Goal: Task Accomplishment & Management: Use online tool/utility

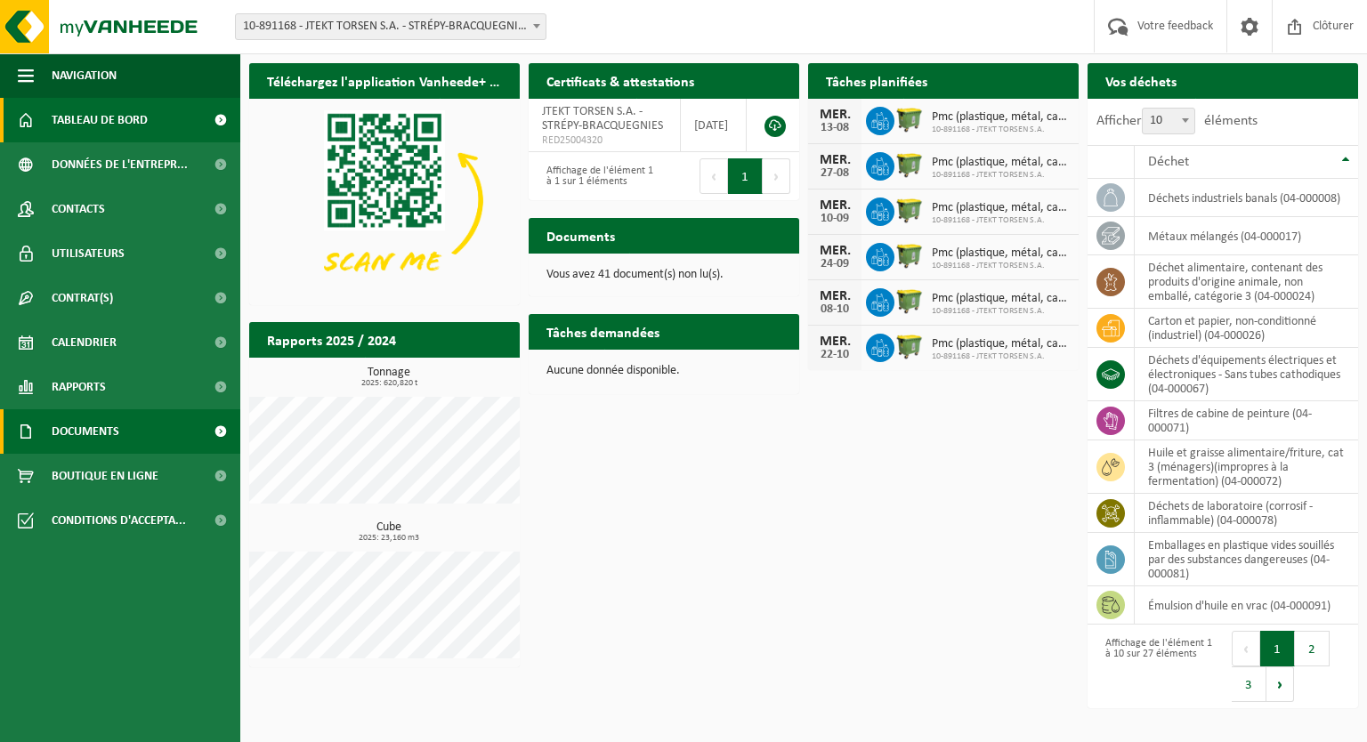
click at [125, 425] on link "Documents" at bounding box center [120, 431] width 240 height 45
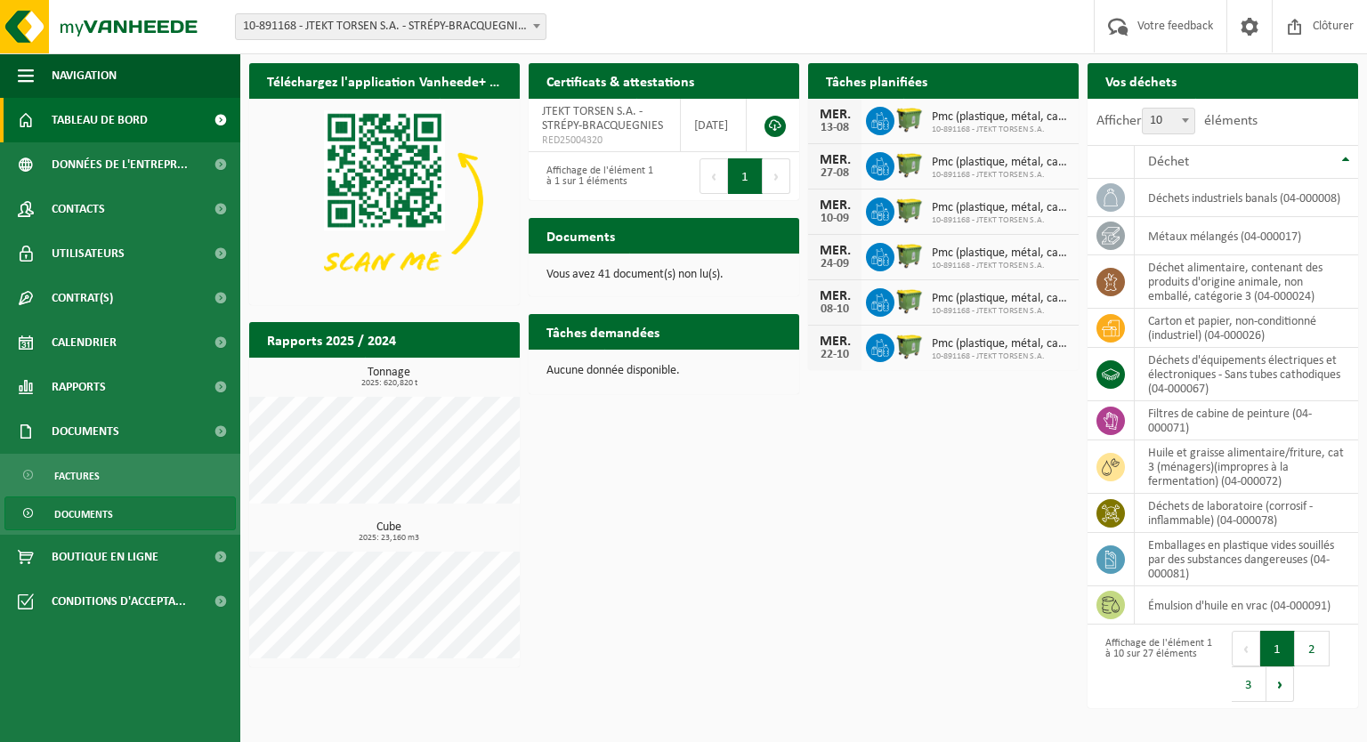
click at [96, 516] on span "Documents" at bounding box center [83, 515] width 59 height 34
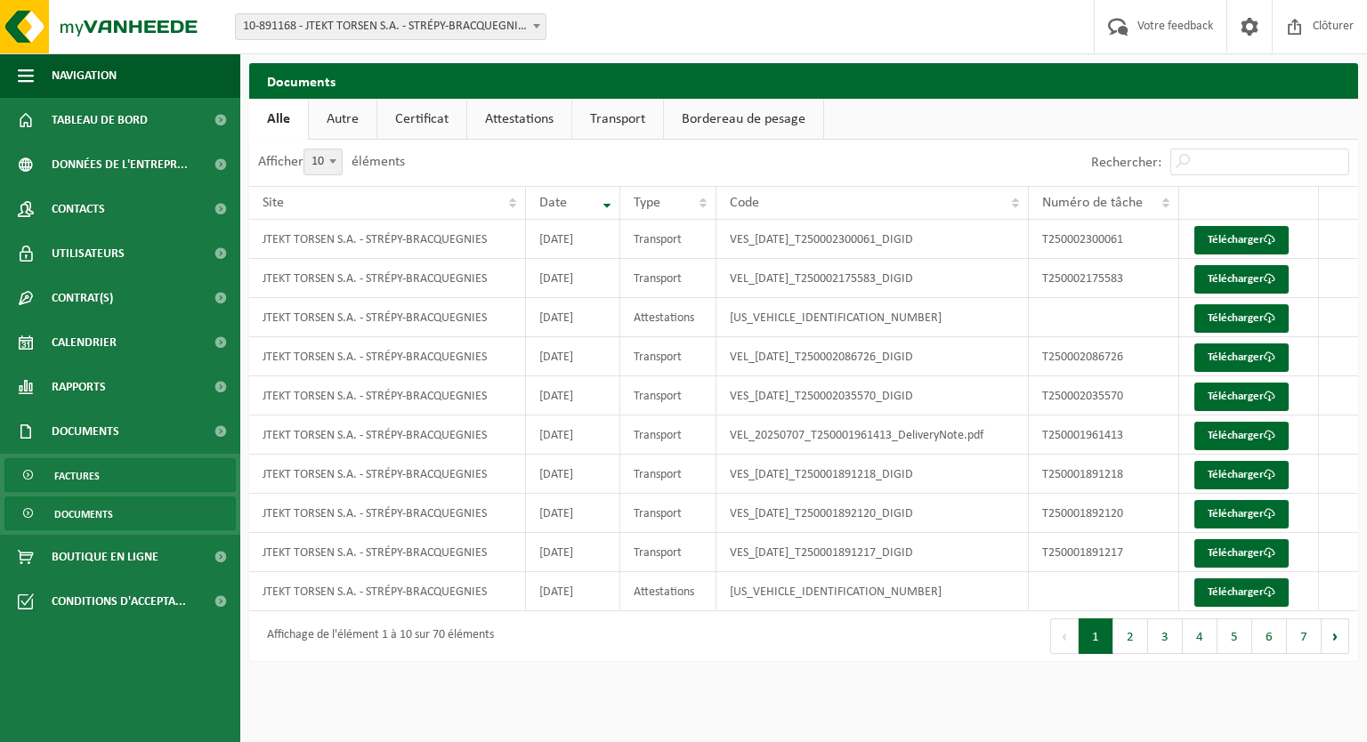
click at [73, 482] on span "Factures" at bounding box center [76, 476] width 45 height 34
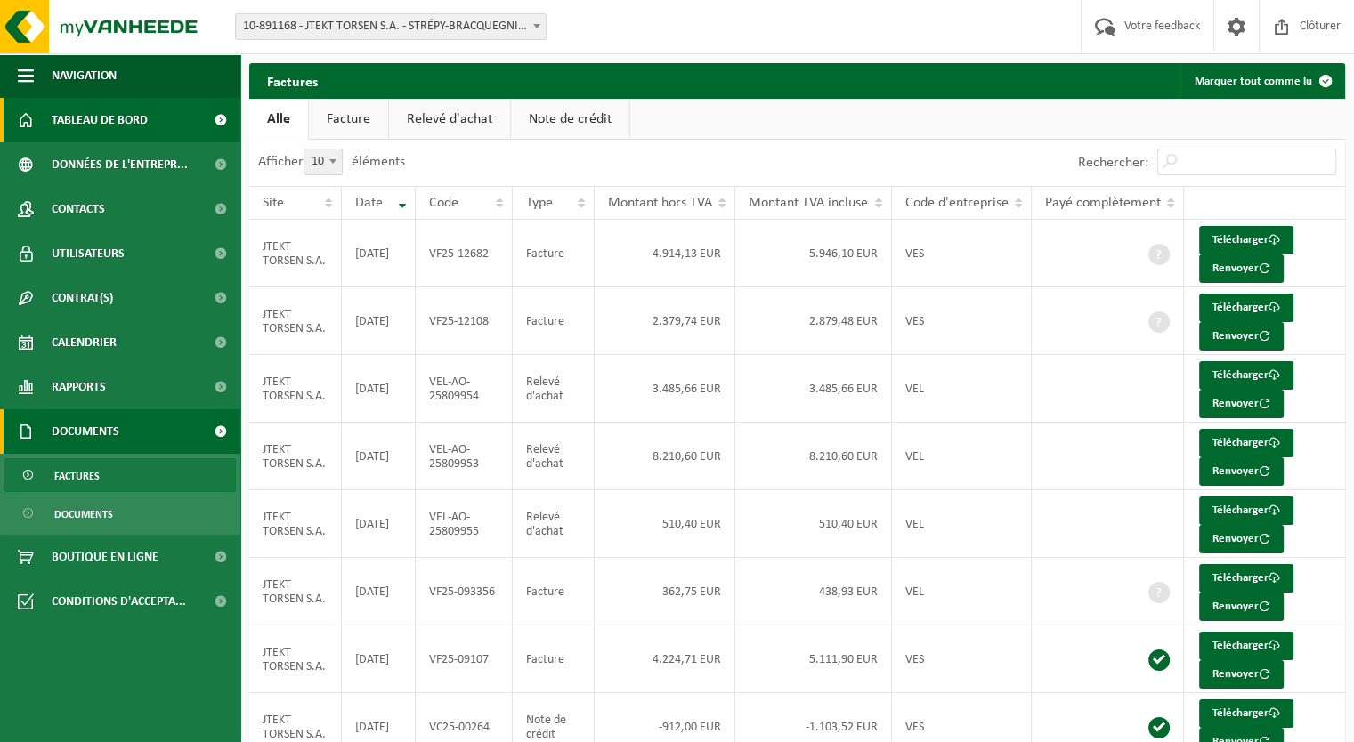
click at [84, 125] on span "Tableau de bord" at bounding box center [100, 120] width 96 height 45
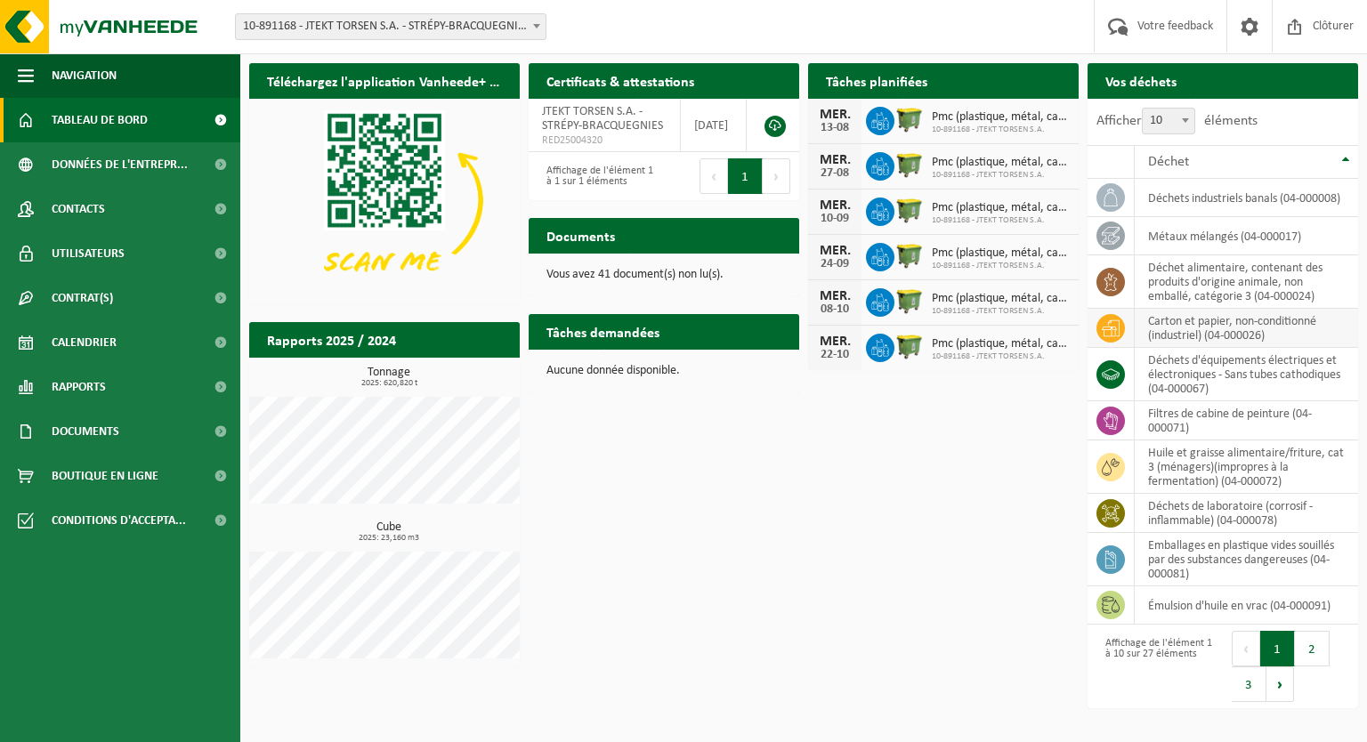
click at [1113, 325] on icon at bounding box center [1111, 329] width 18 height 18
click at [1227, 325] on td "carton et papier, non-conditionné (industriel) (04-000026)" at bounding box center [1246, 328] width 223 height 39
click at [1213, 325] on td "carton et papier, non-conditionné (industriel) (04-000026)" at bounding box center [1246, 328] width 223 height 39
click at [1233, 337] on td "carton et papier, non-conditionné (industriel) (04-000026)" at bounding box center [1246, 328] width 223 height 39
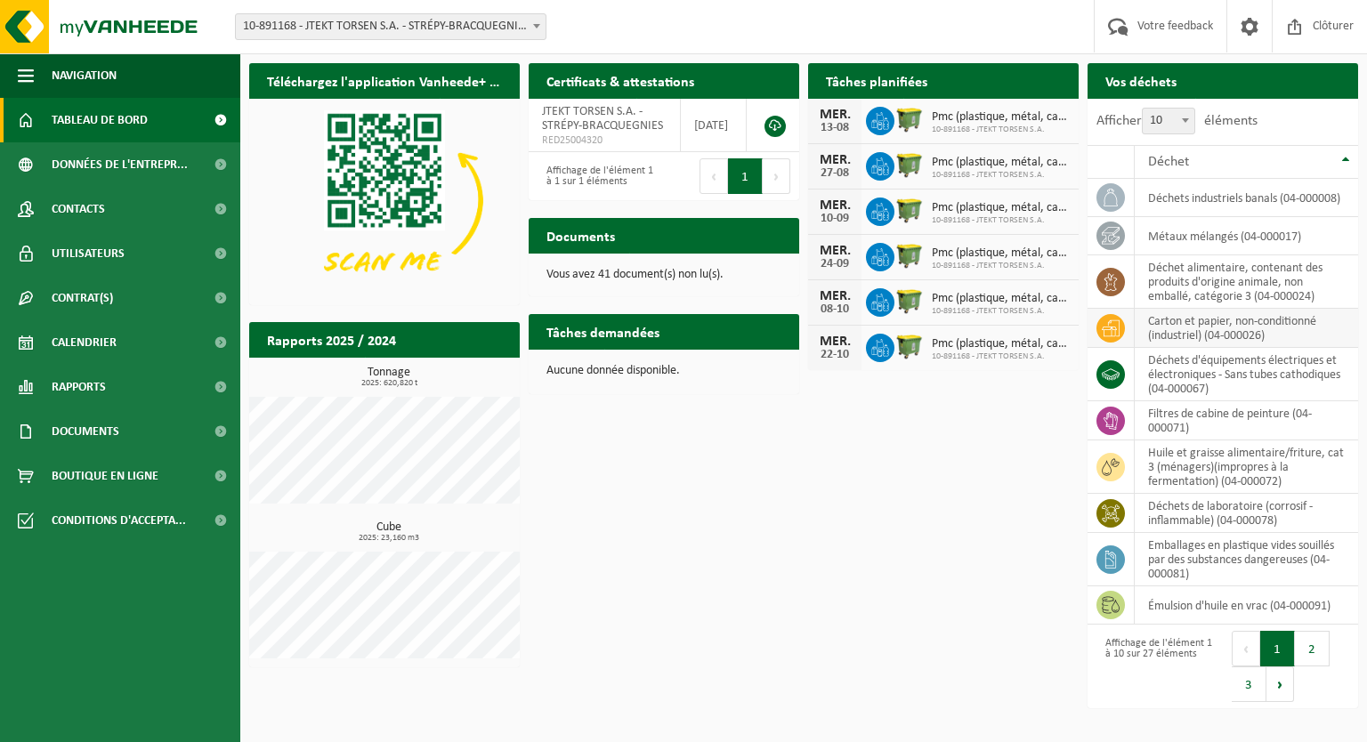
click at [1129, 345] on td at bounding box center [1111, 328] width 47 height 39
click at [1112, 322] on icon at bounding box center [1111, 329] width 18 height 18
click at [110, 296] on span "Contrat(s)" at bounding box center [82, 298] width 61 height 45
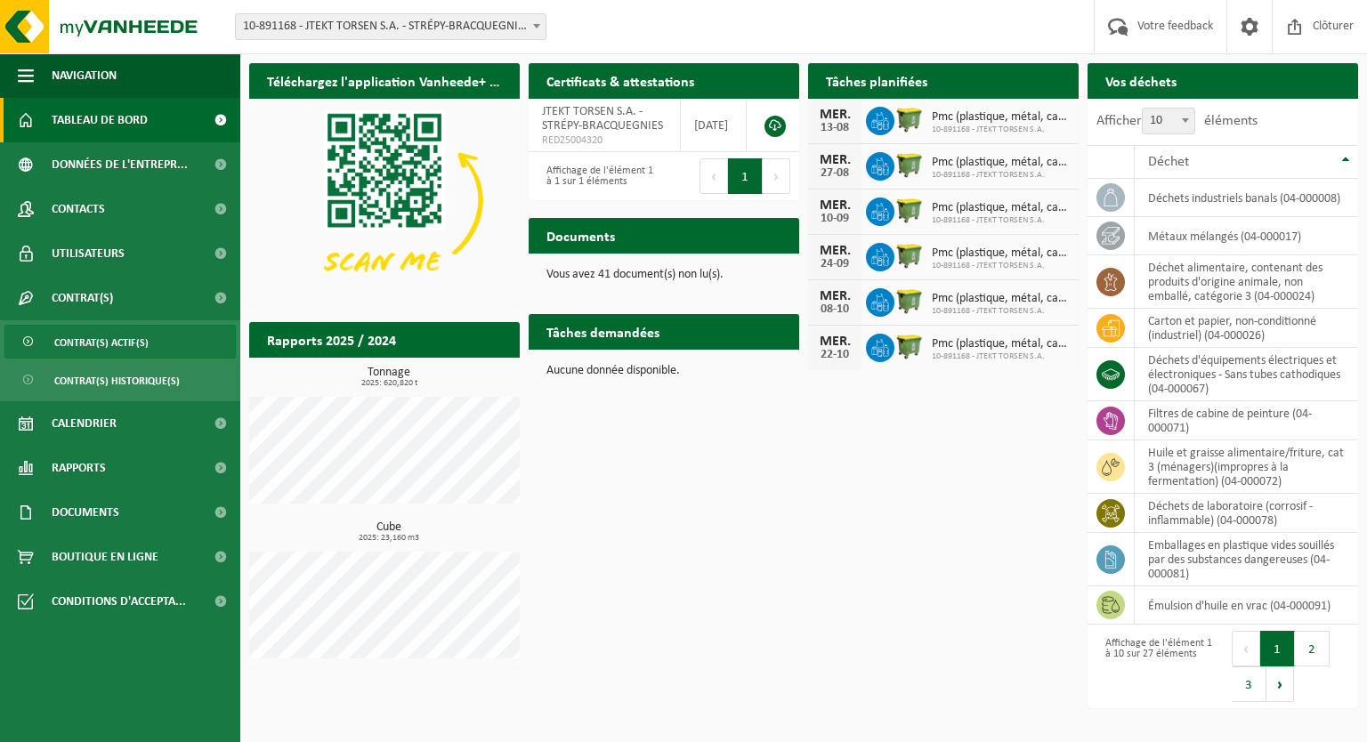
click at [97, 339] on span "Contrat(s) actif(s)" at bounding box center [101, 343] width 94 height 34
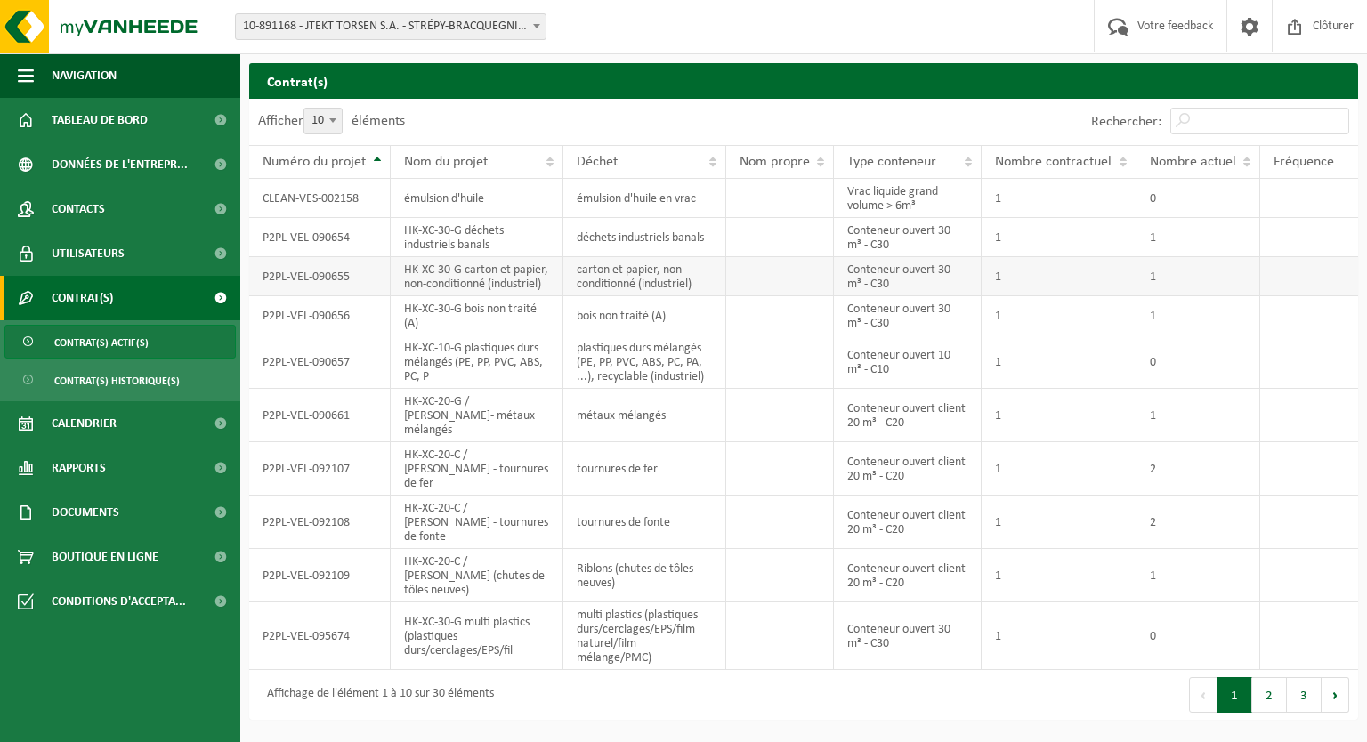
click at [510, 275] on td "HK-XC-30-G carton et papier, non-conditionné (industriel)" at bounding box center [477, 276] width 173 height 39
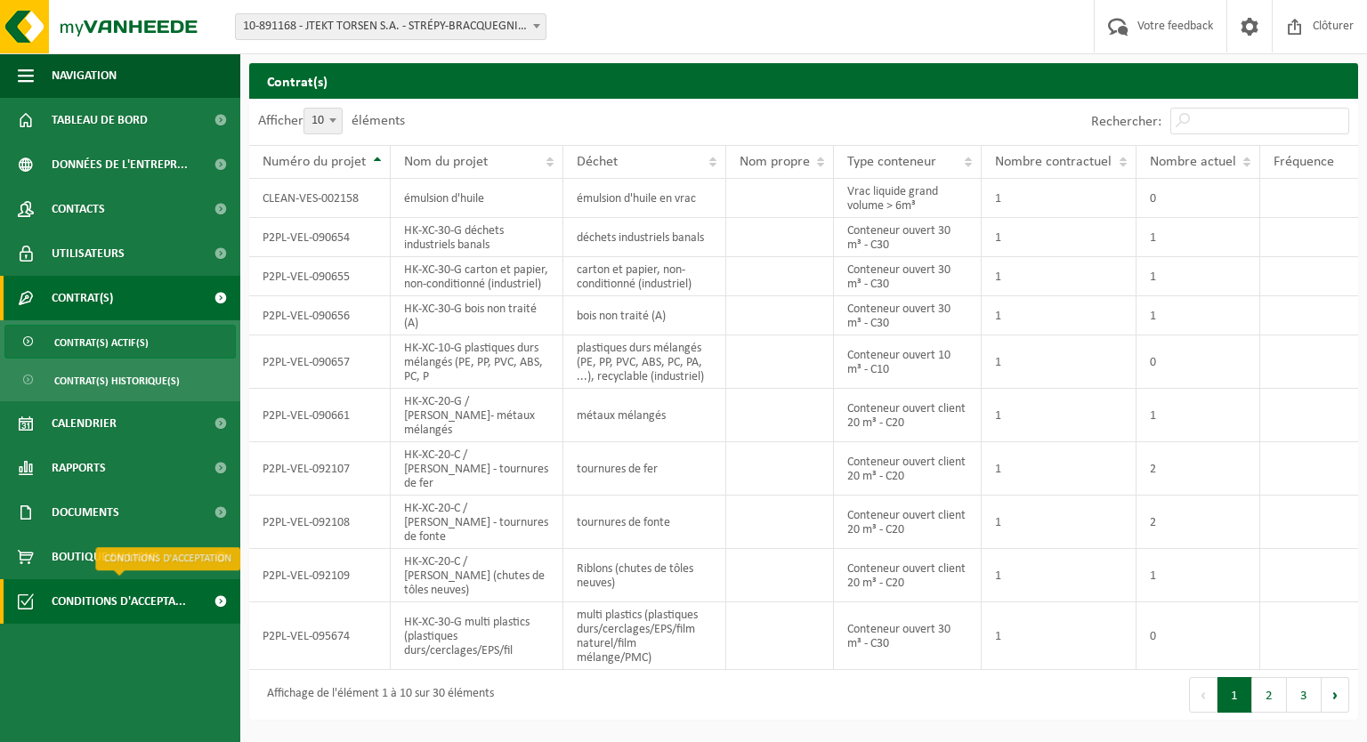
click at [126, 603] on span "Conditions d'accepta..." at bounding box center [119, 601] width 134 height 45
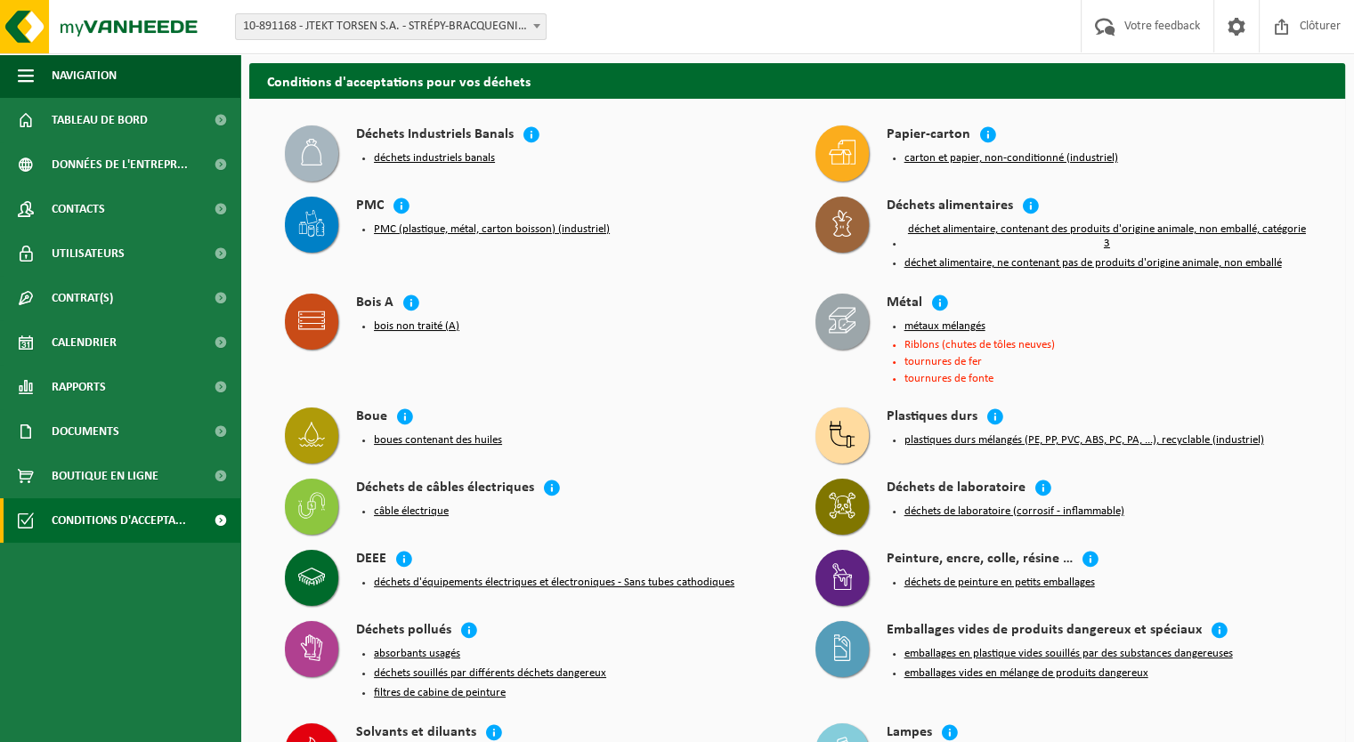
click at [986, 158] on button "carton et papier, non-conditionné (industriel)" at bounding box center [1011, 158] width 214 height 14
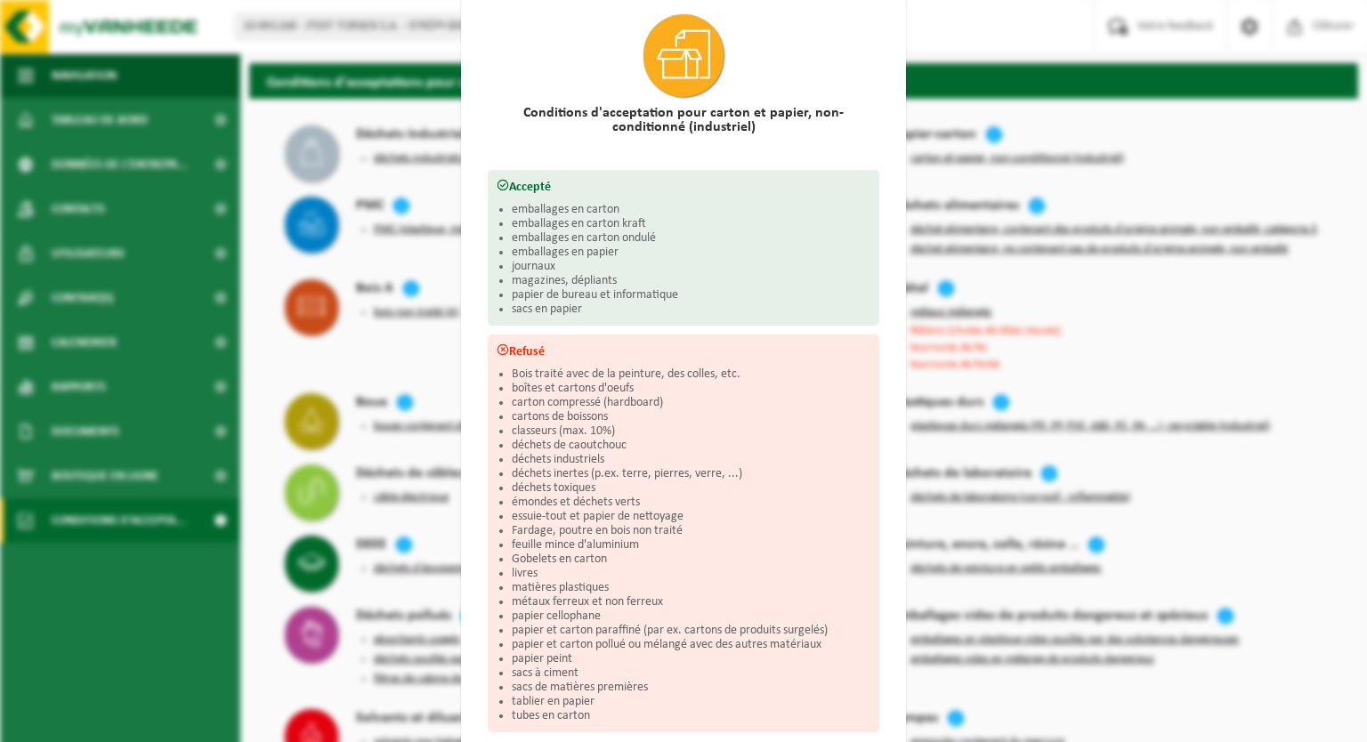
scroll to position [160, 0]
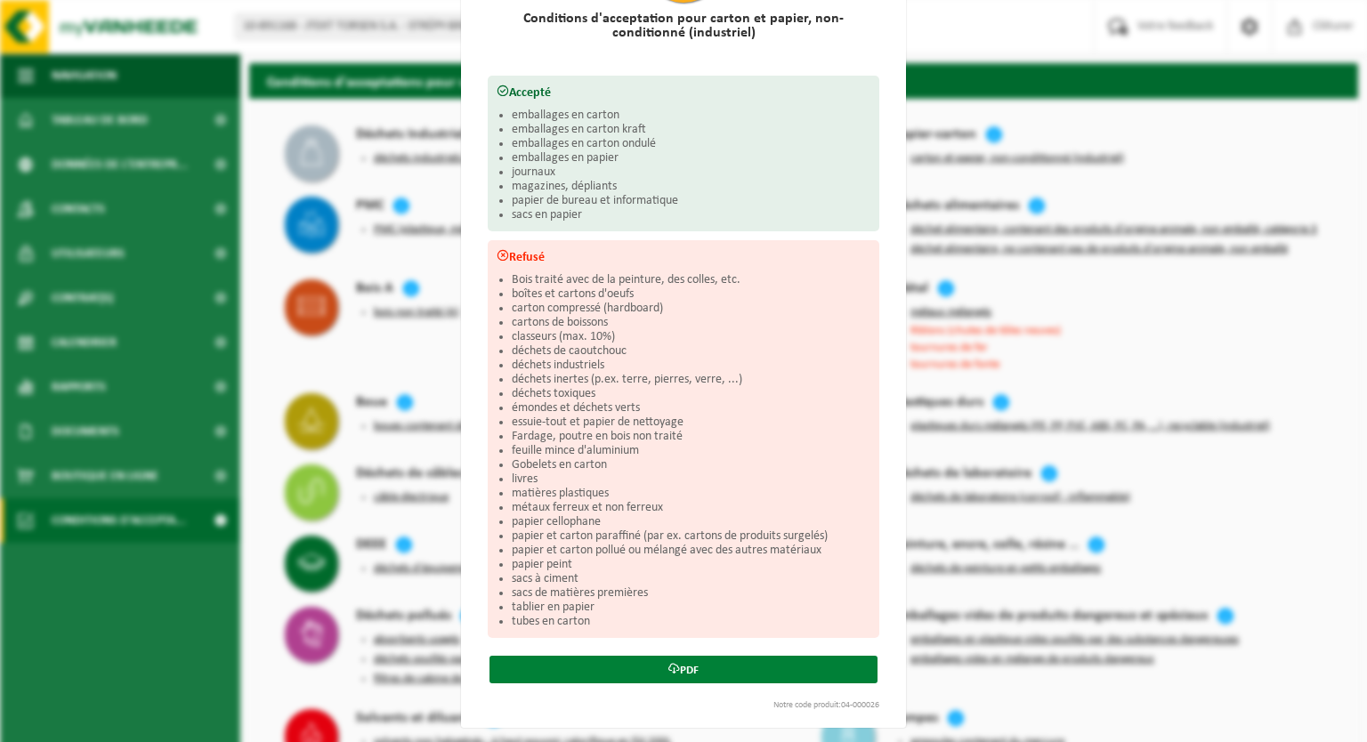
click at [691, 670] on link "PDF" at bounding box center [684, 670] width 388 height 28
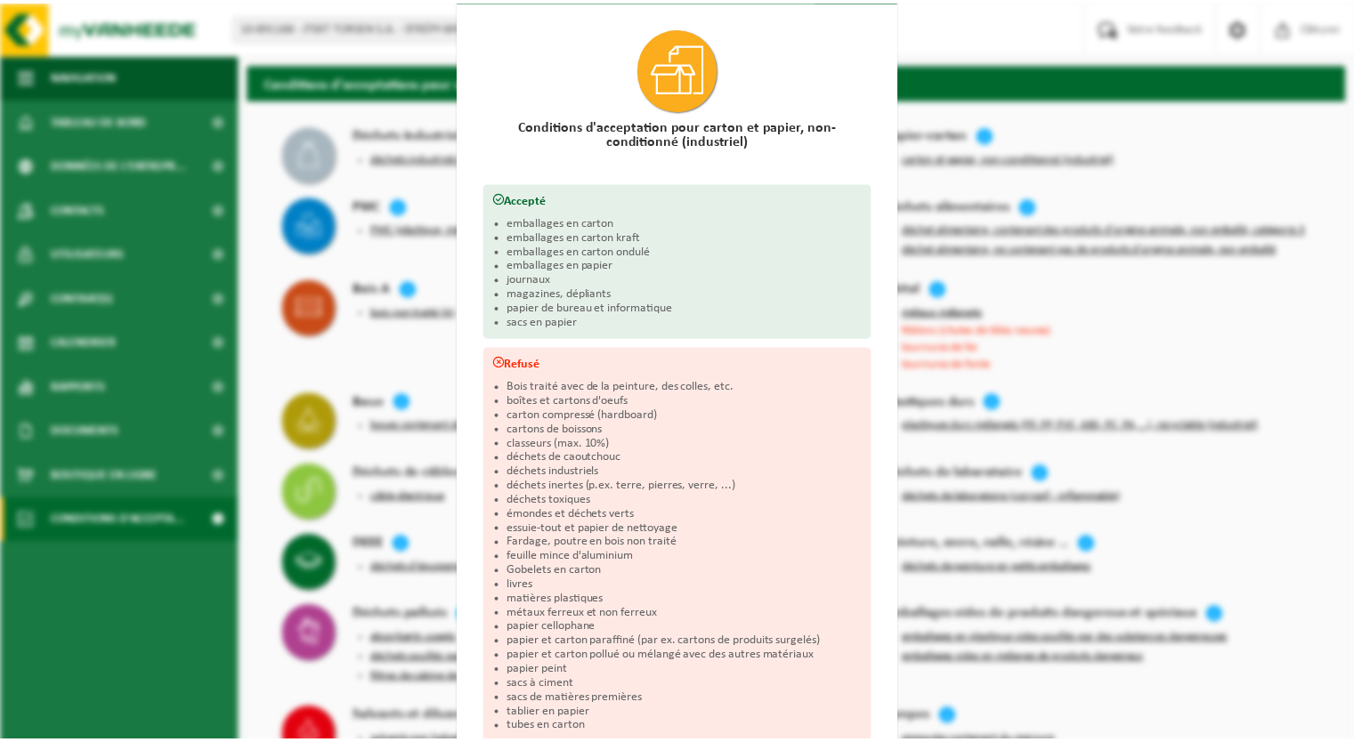
scroll to position [0, 0]
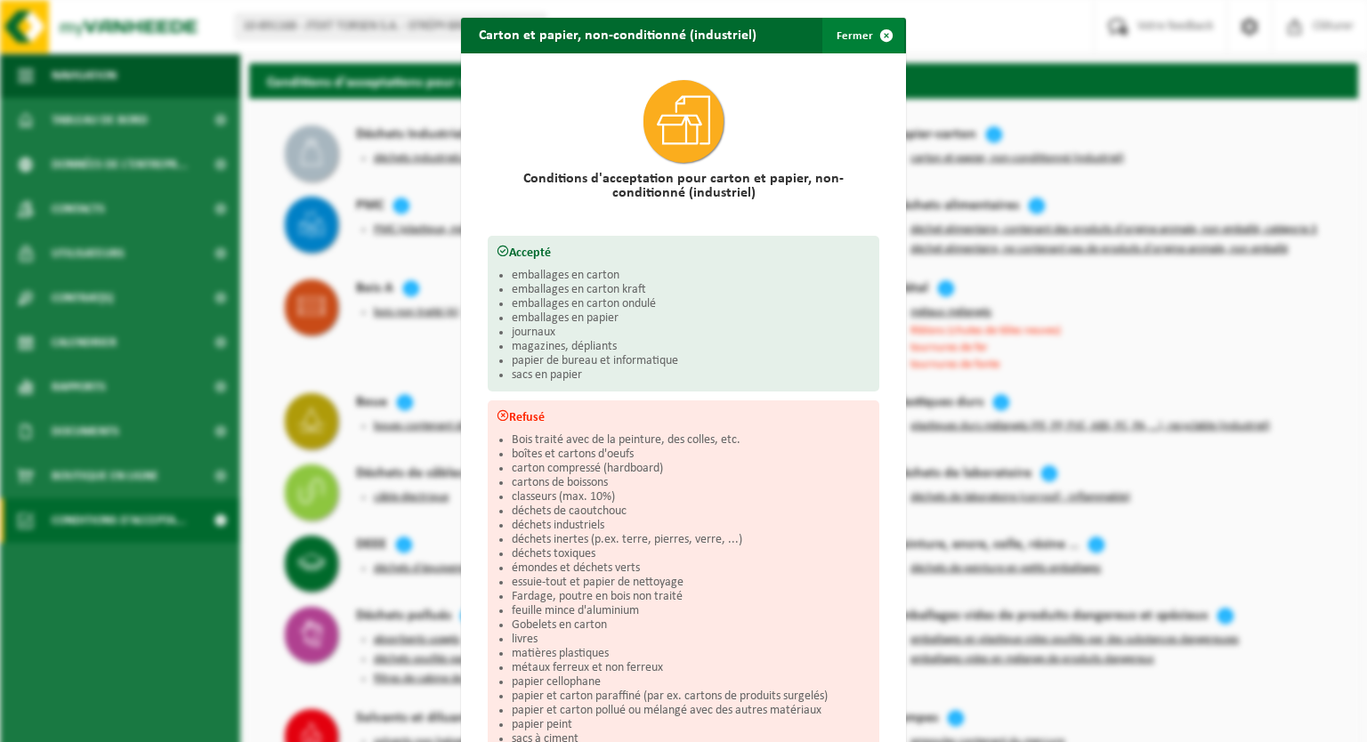
click at [879, 36] on span "button" at bounding box center [887, 36] width 36 height 36
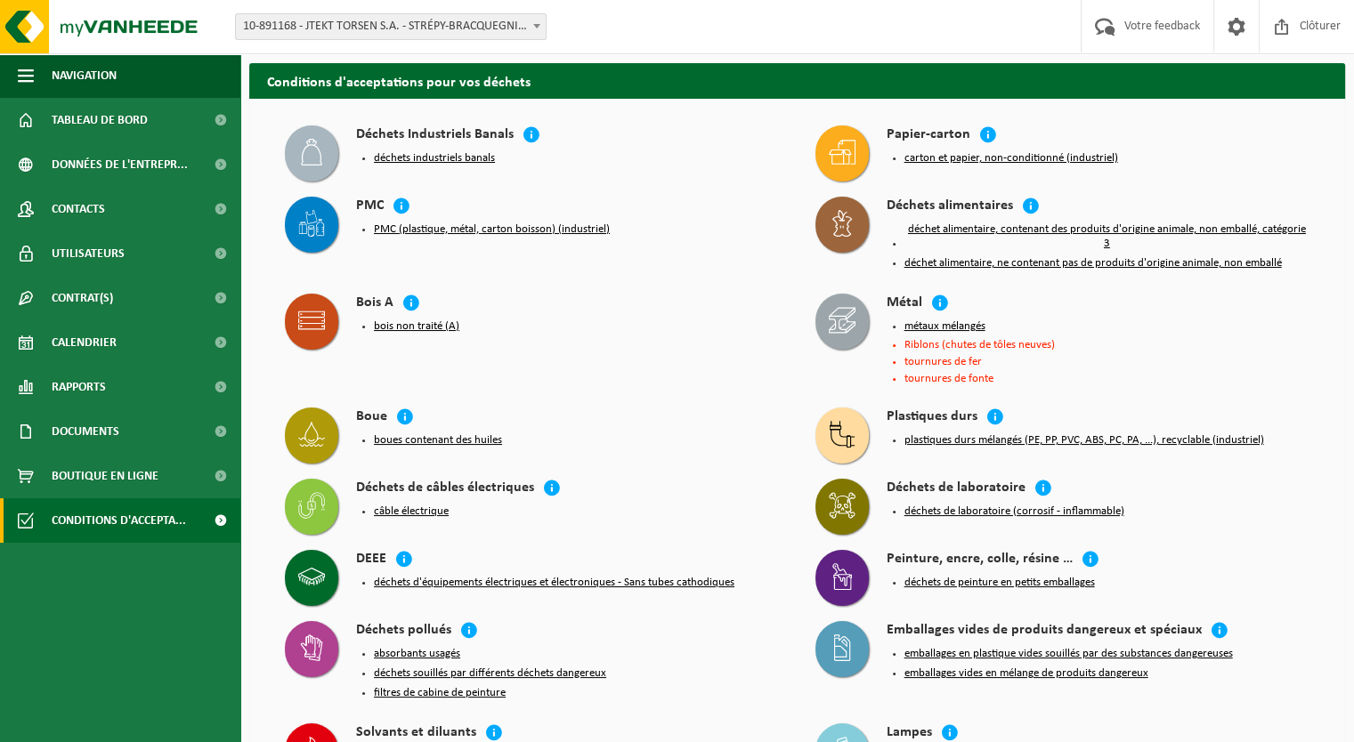
drag, startPoint x: 92, startPoint y: 350, endPoint x: 348, endPoint y: 359, distance: 256.5
click at [93, 352] on span "Calendrier" at bounding box center [84, 342] width 65 height 45
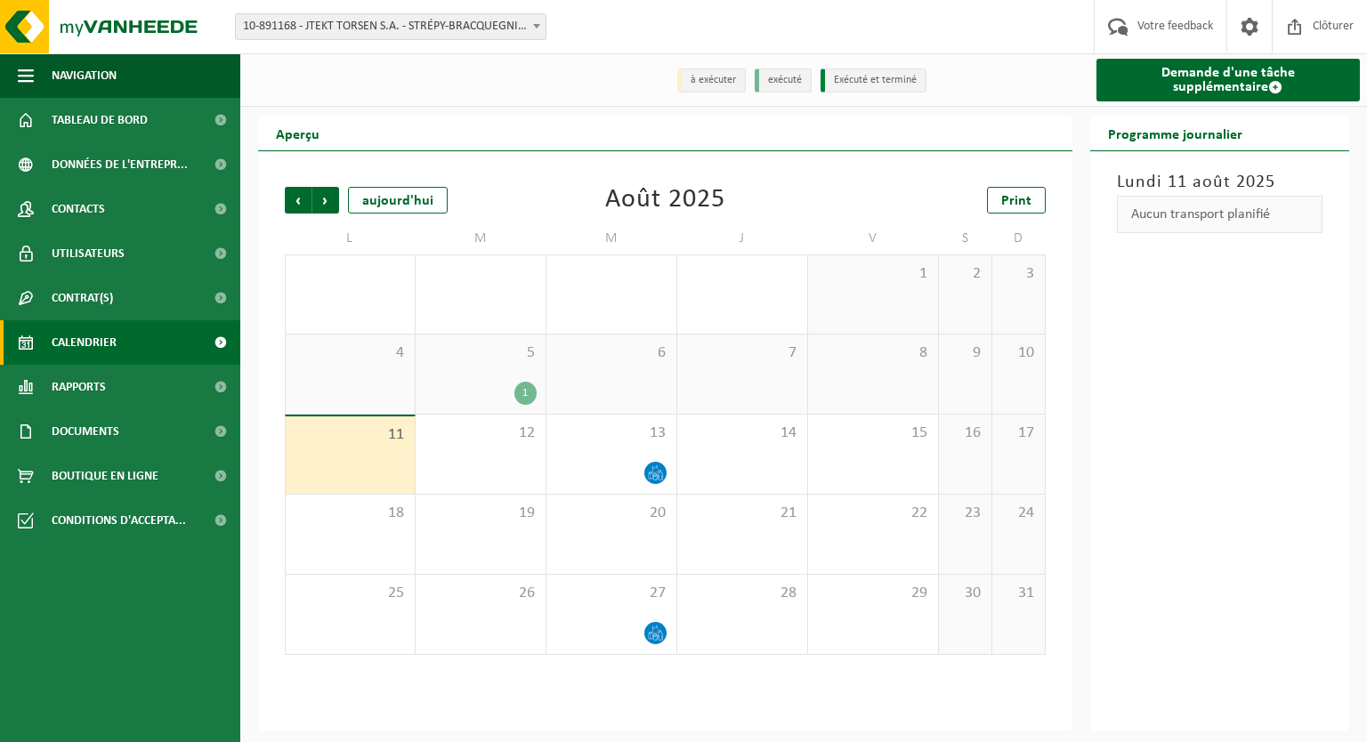
click at [363, 458] on div "11" at bounding box center [350, 455] width 129 height 77
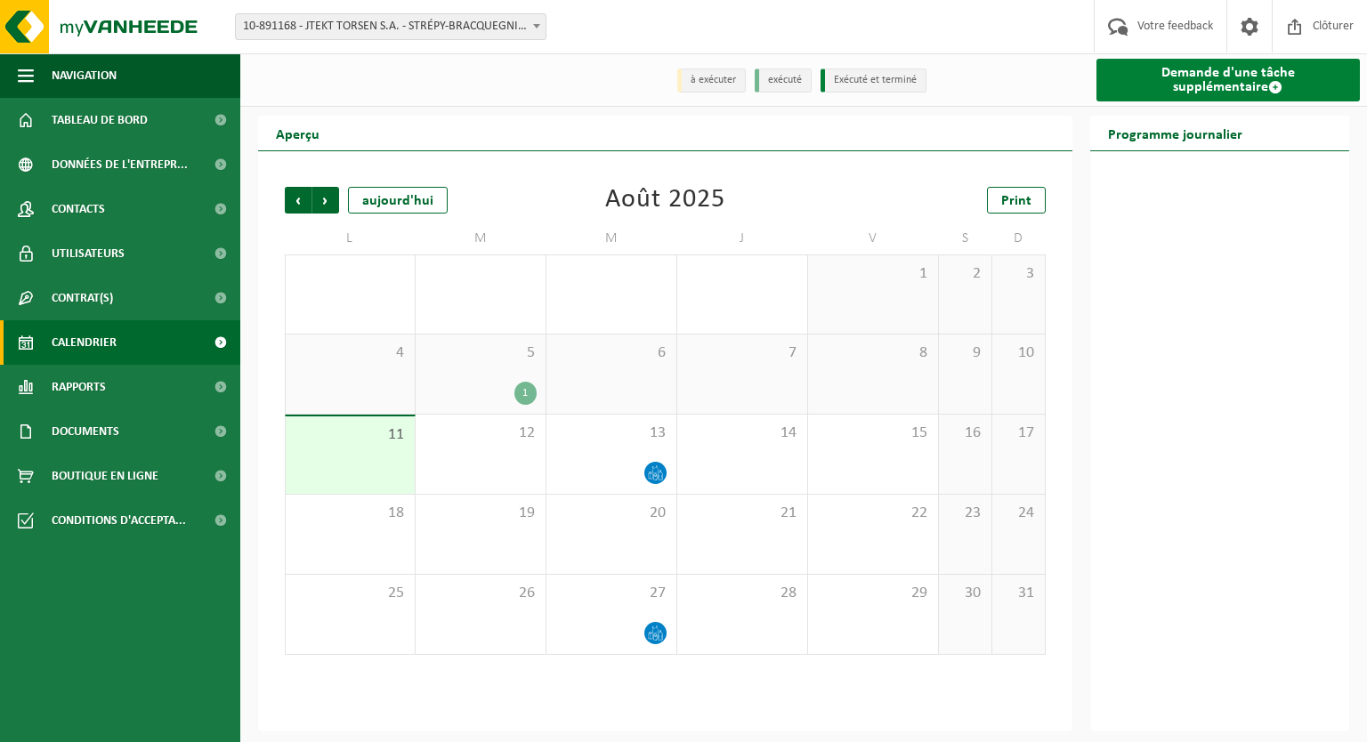
click at [1268, 91] on span at bounding box center [1275, 87] width 14 height 14
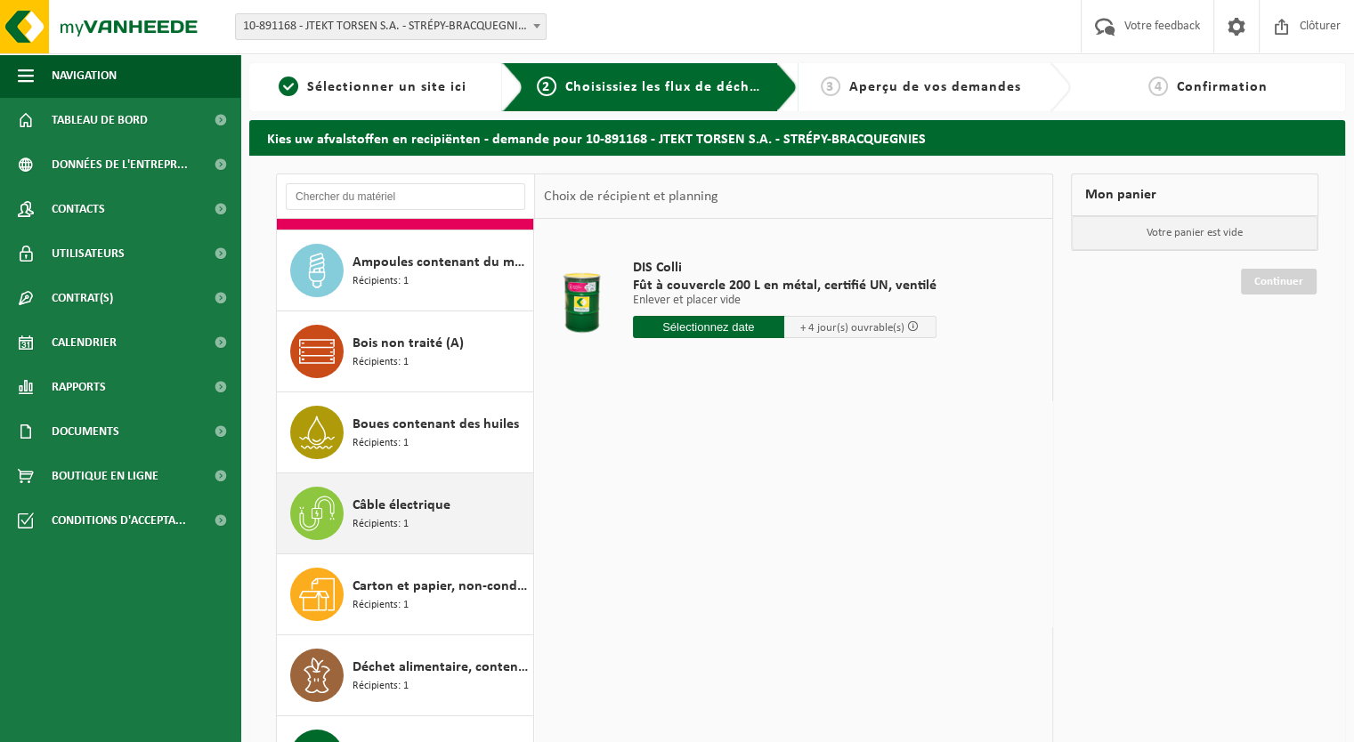
scroll to position [178, 0]
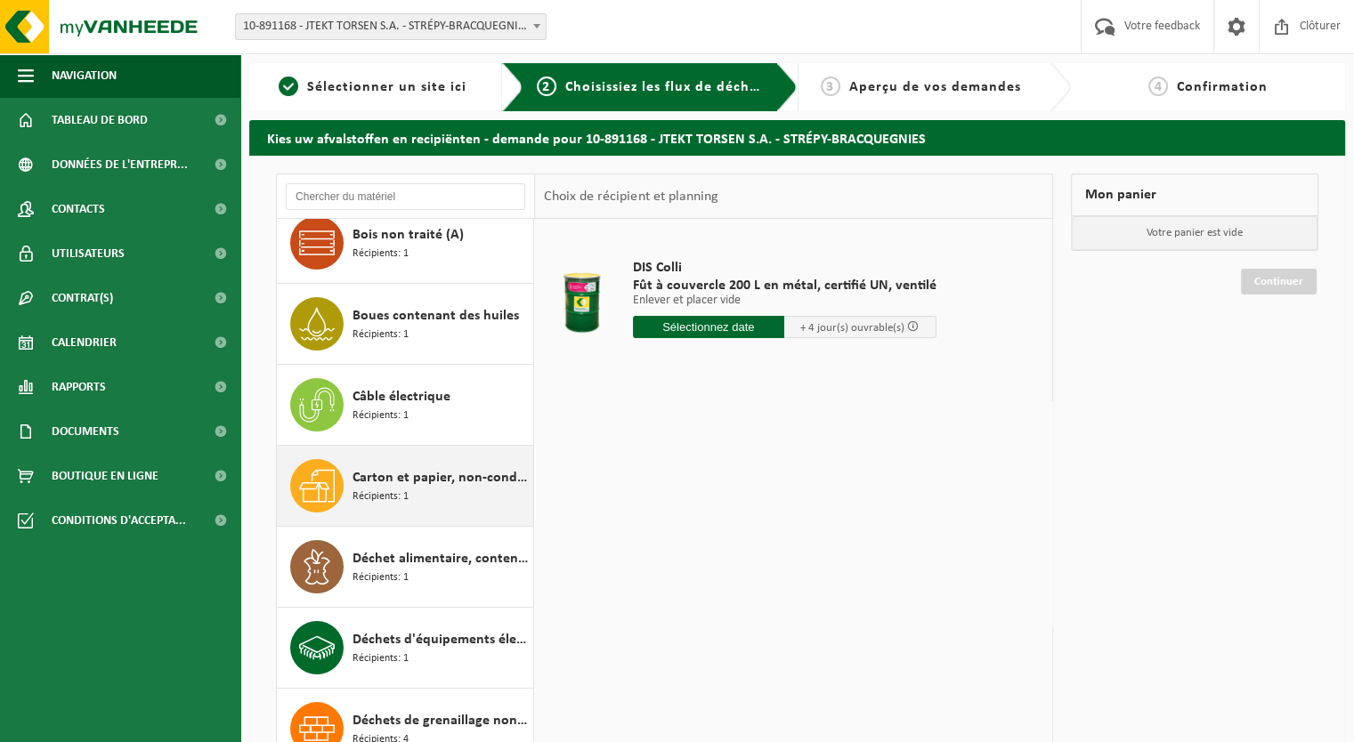
click at [452, 487] on div "Carton et papier, non-conditionné (industriel) Récipients: 1" at bounding box center [440, 485] width 176 height 53
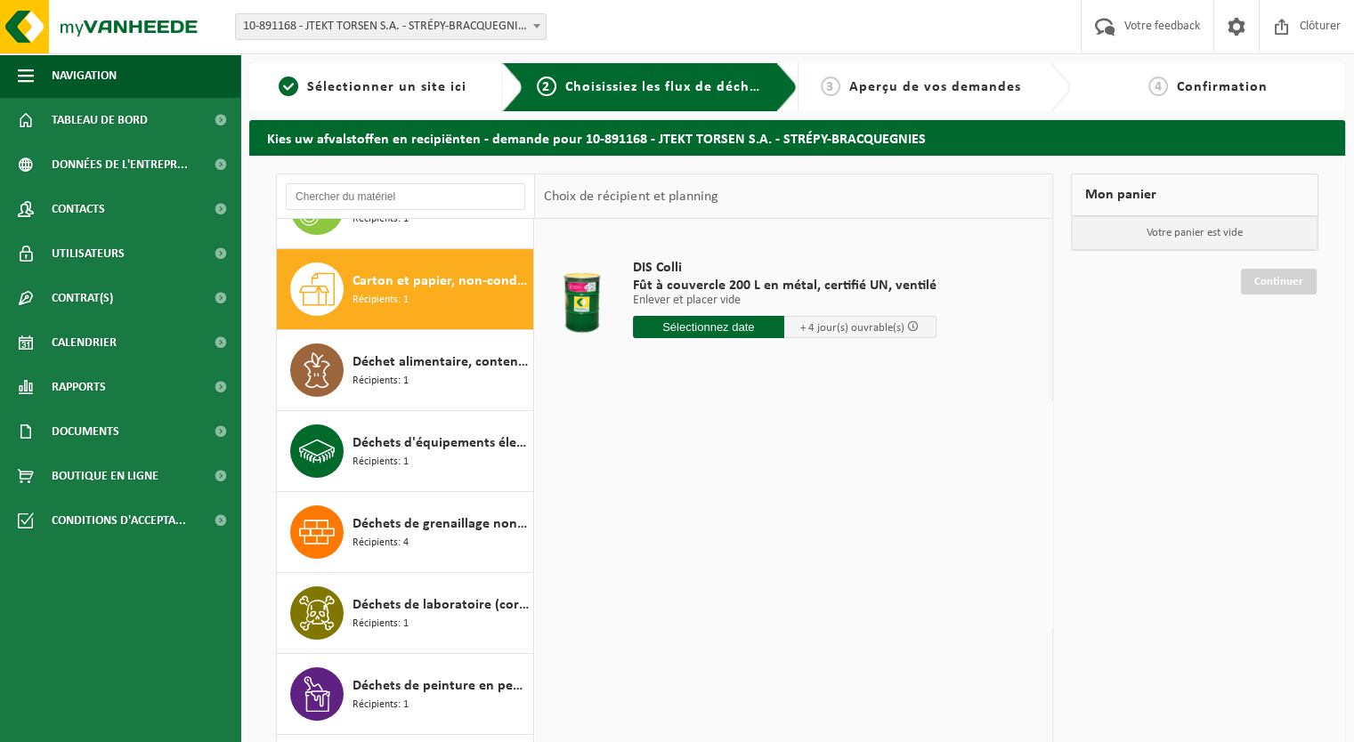
scroll to position [404, 0]
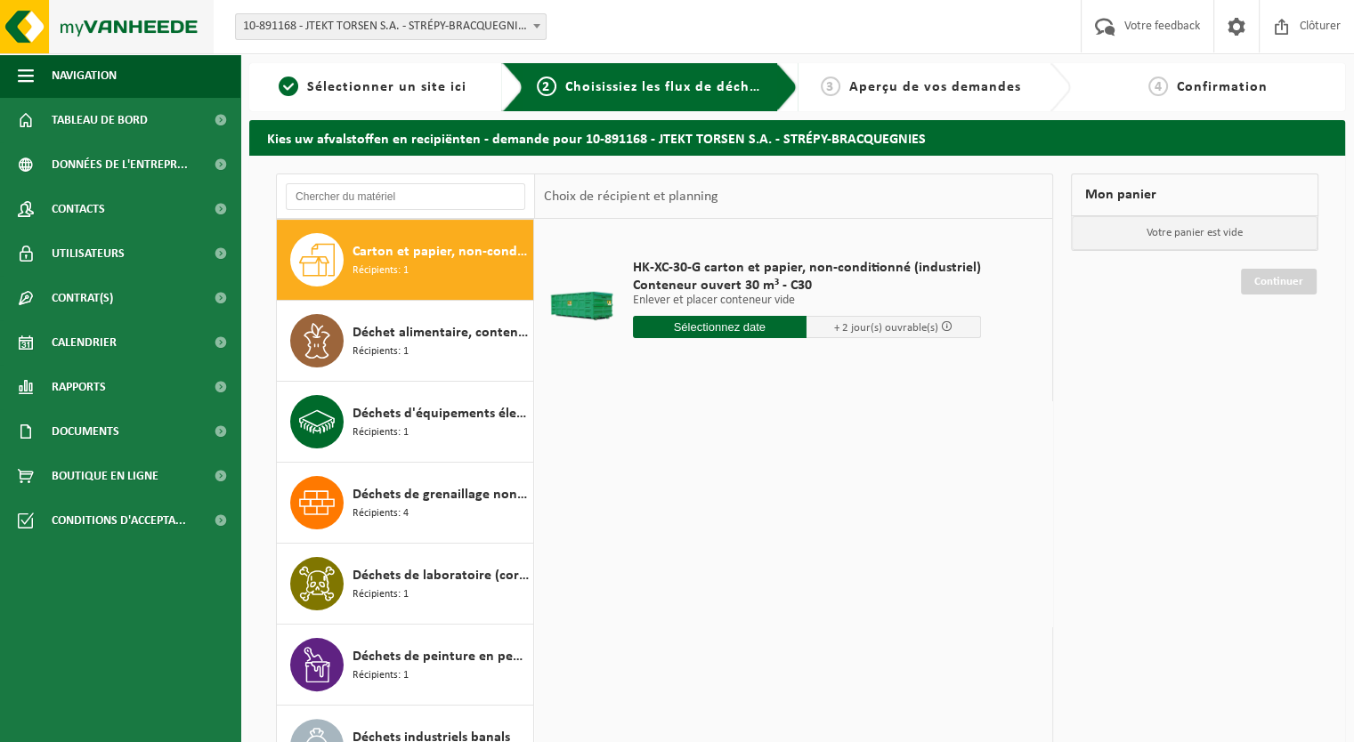
click at [136, 26] on img at bounding box center [107, 26] width 214 height 53
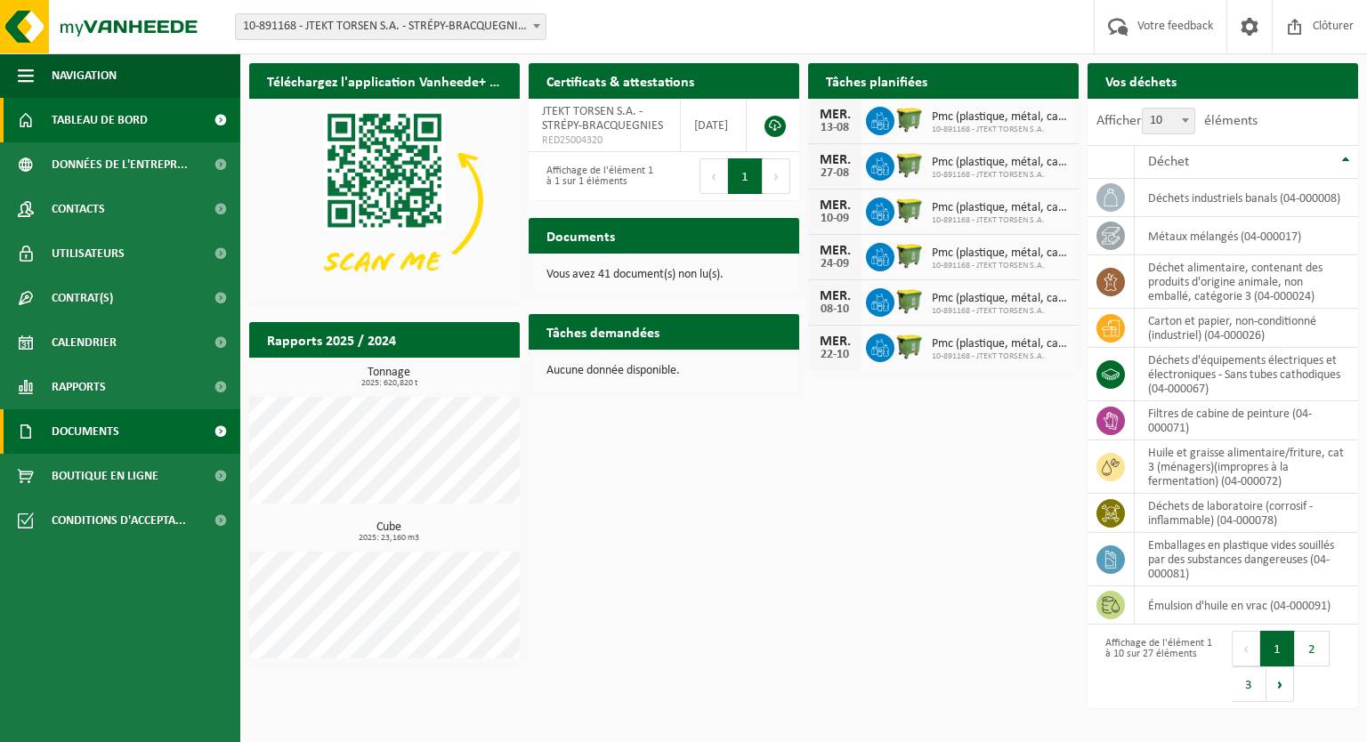
click at [214, 430] on span at bounding box center [220, 431] width 40 height 45
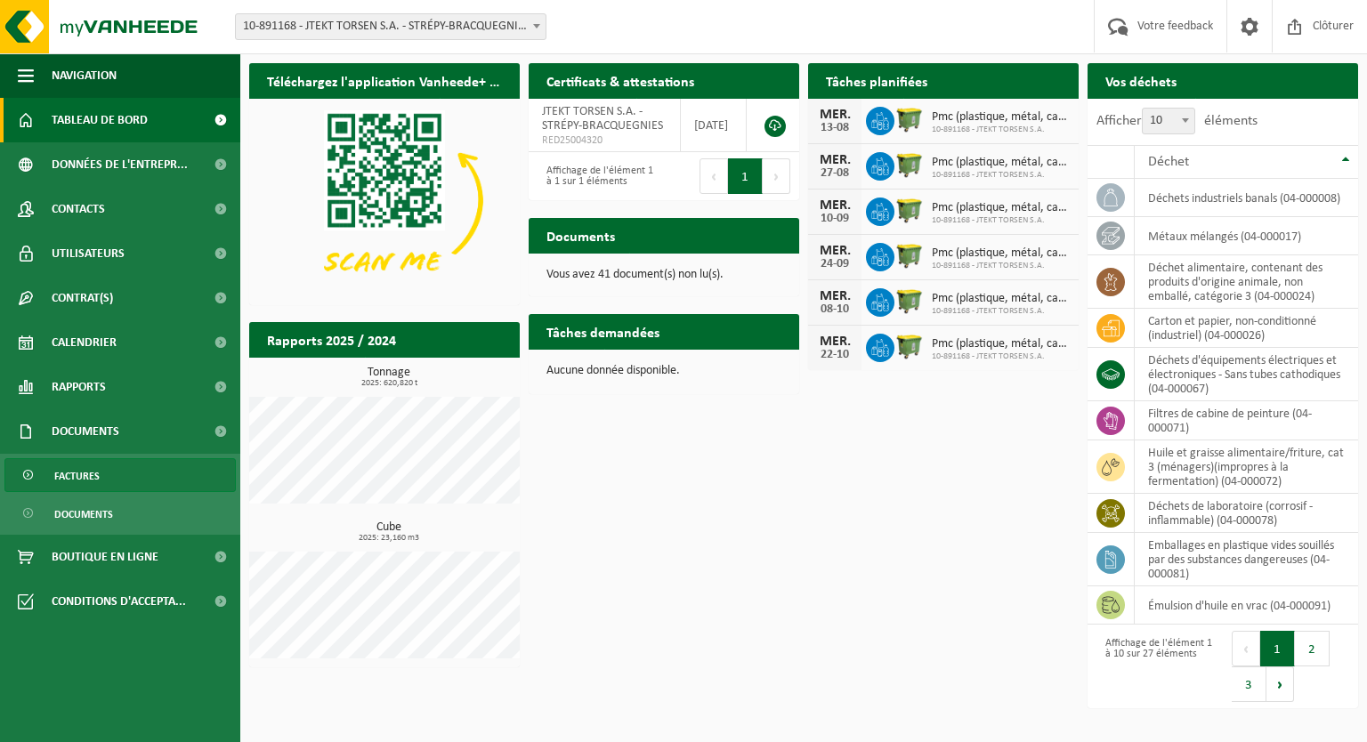
click at [82, 488] on span "Factures" at bounding box center [76, 476] width 45 height 34
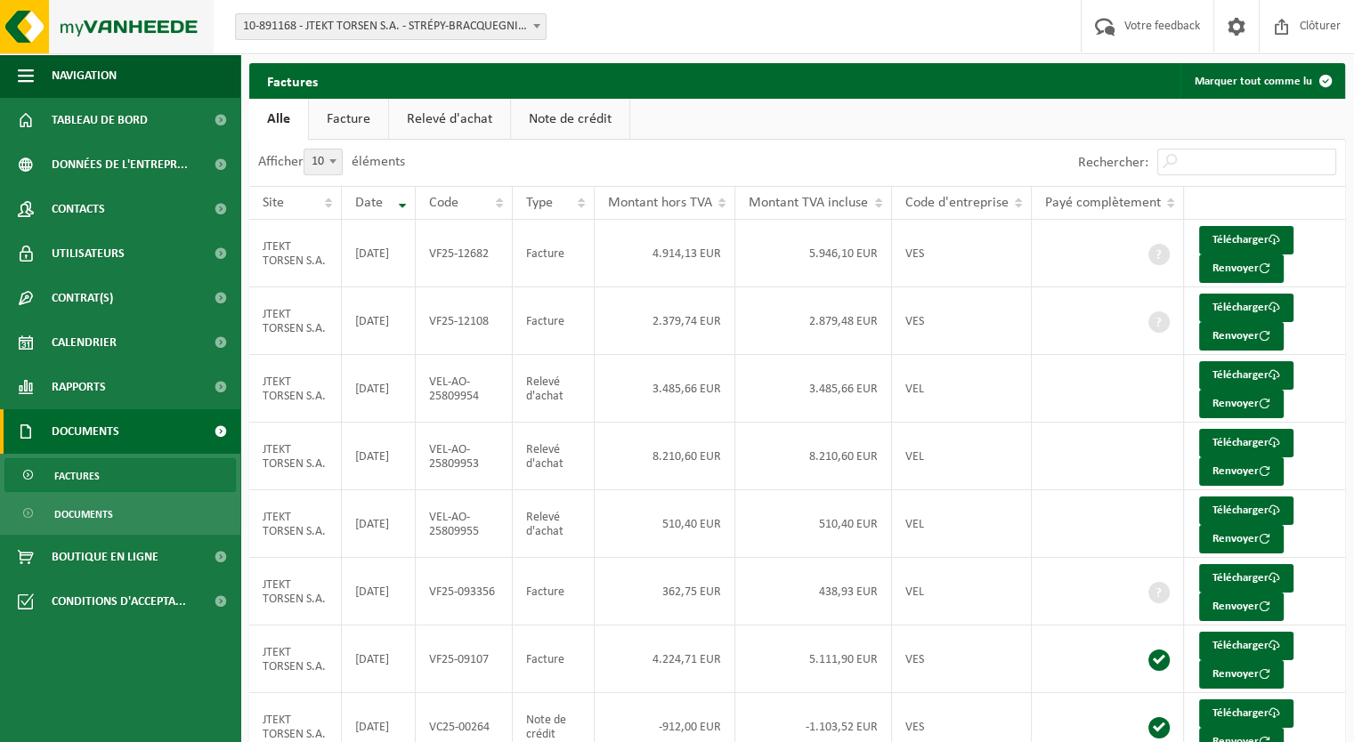
click at [117, 28] on img at bounding box center [107, 26] width 214 height 53
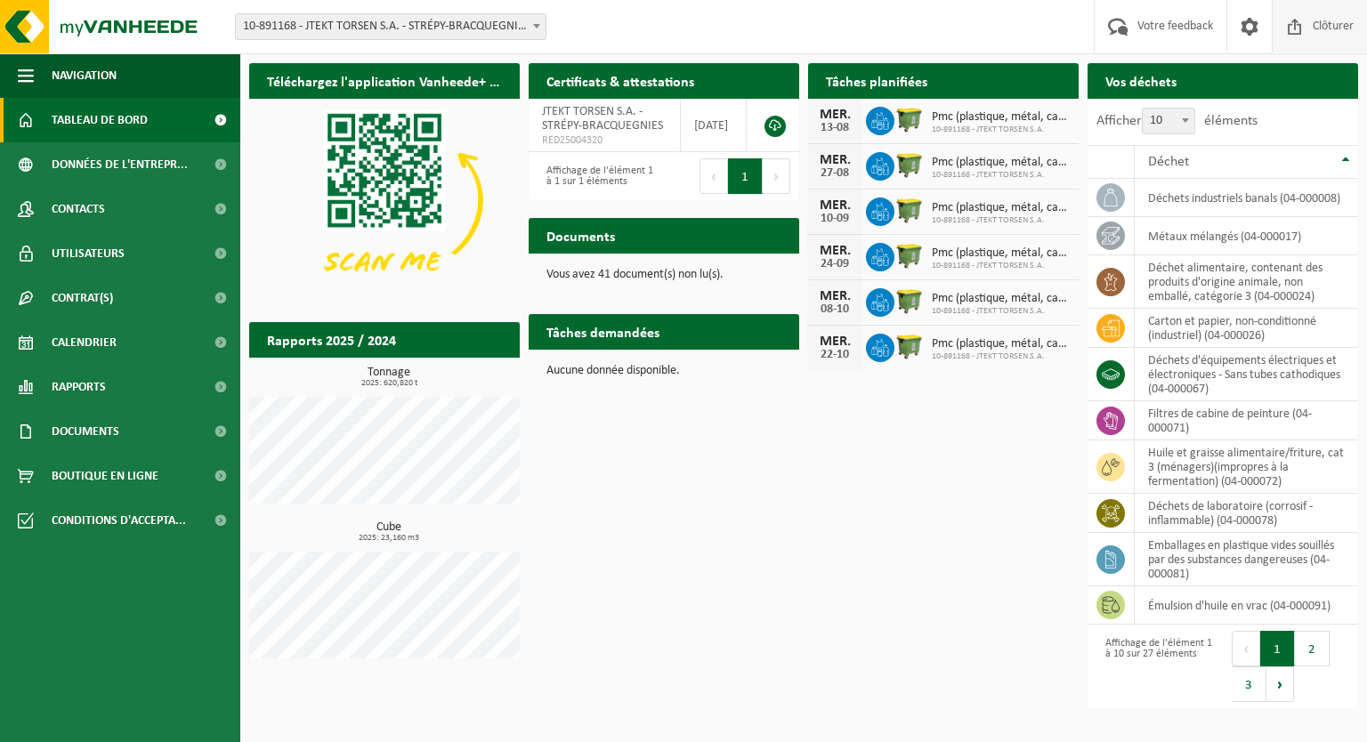
click at [1310, 26] on span "Clôturer" at bounding box center [1333, 26] width 50 height 53
